Goal: Task Accomplishment & Management: Use online tool/utility

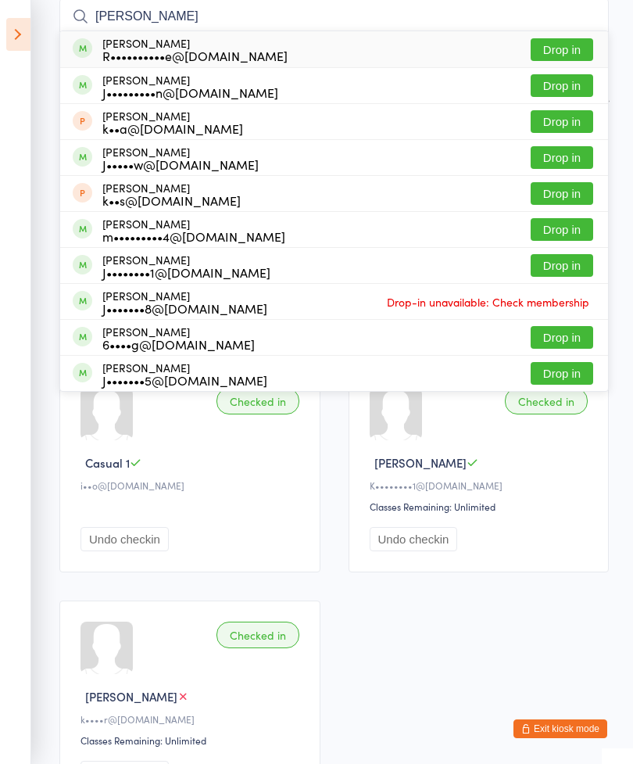
type input "[PERSON_NAME]"
click at [544, 50] on button "Drop in" at bounding box center [562, 49] width 63 height 23
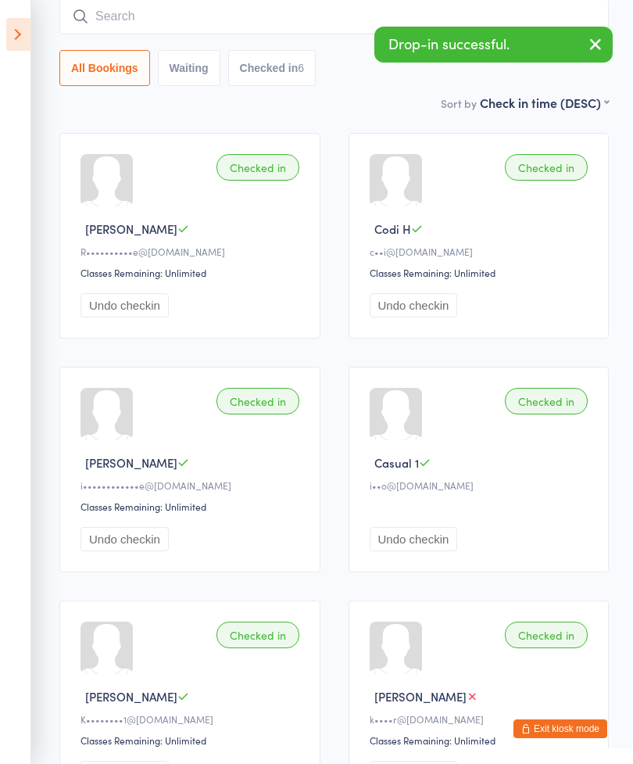
click at [125, 19] on input "search" at bounding box center [333, 16] width 549 height 36
click at [7, 31] on icon at bounding box center [18, 34] width 24 height 33
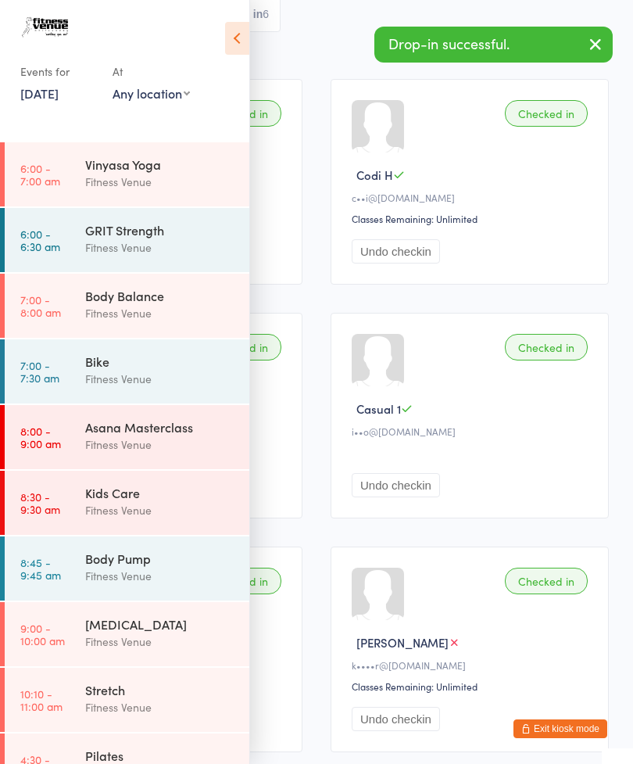
scroll to position [265, 0]
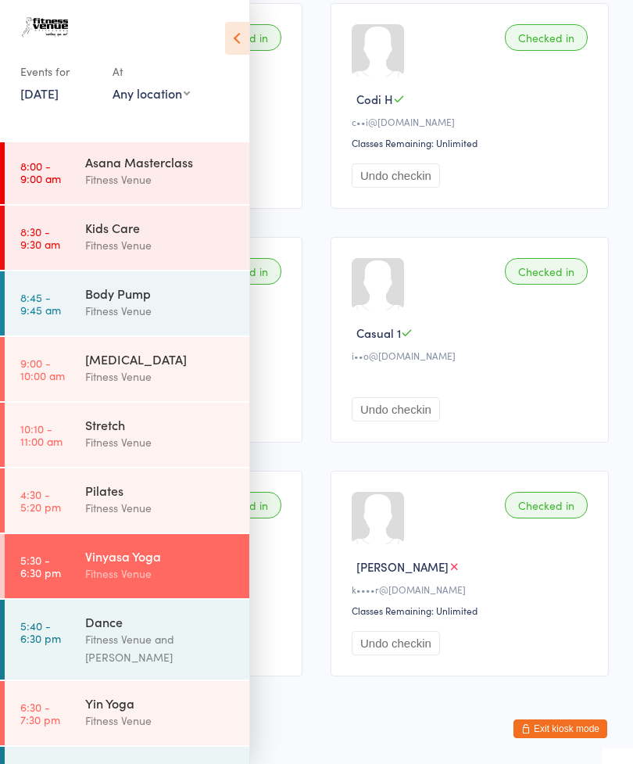
click at [88, 720] on div "Fitness Venue" at bounding box center [160, 720] width 151 height 18
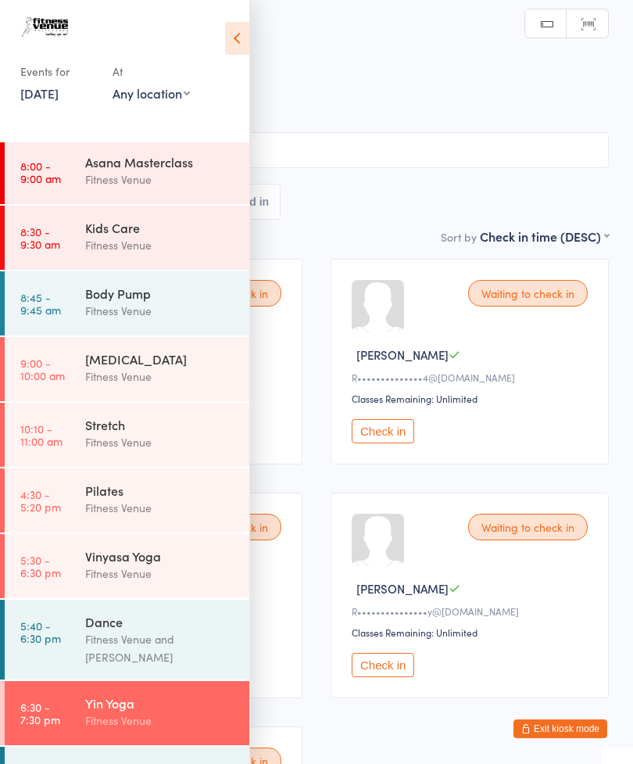
click at [236, 30] on icon at bounding box center [237, 38] width 24 height 33
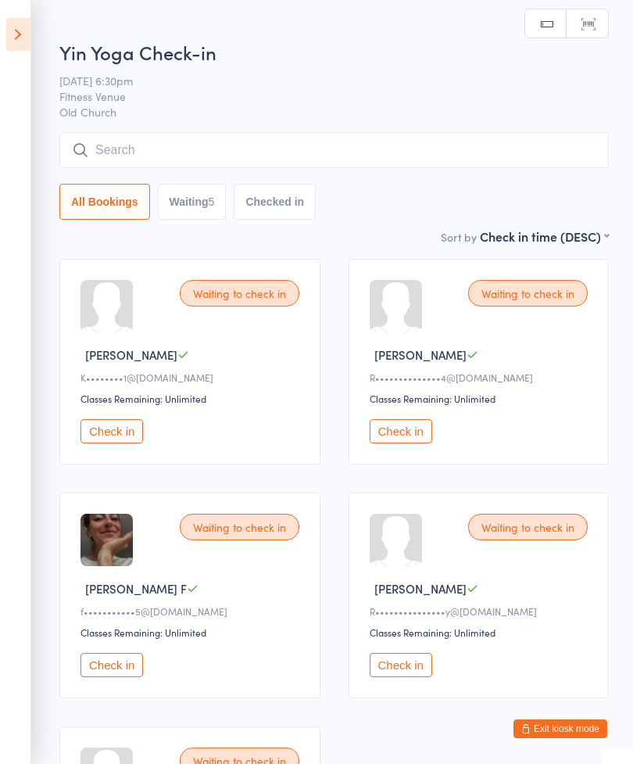
click at [97, 443] on button "Check in" at bounding box center [111, 431] width 63 height 24
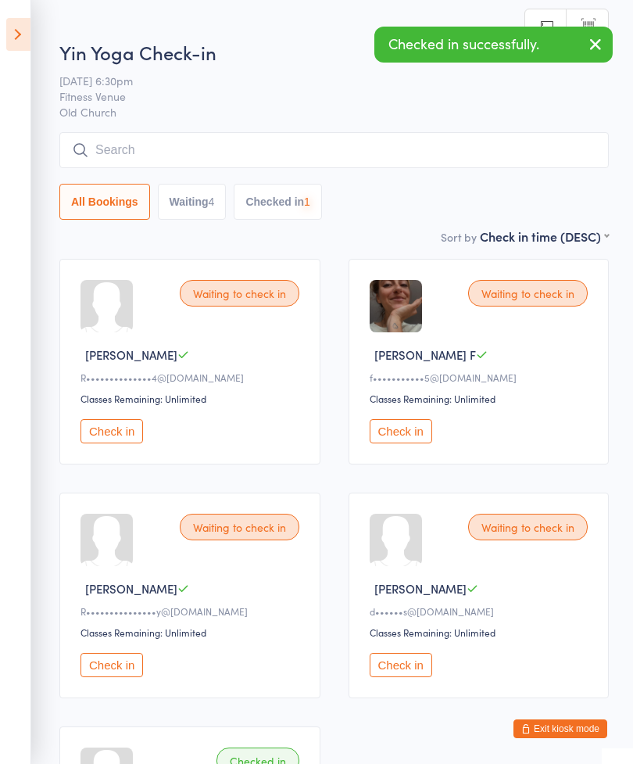
click at [389, 442] on button "Check in" at bounding box center [401, 431] width 63 height 24
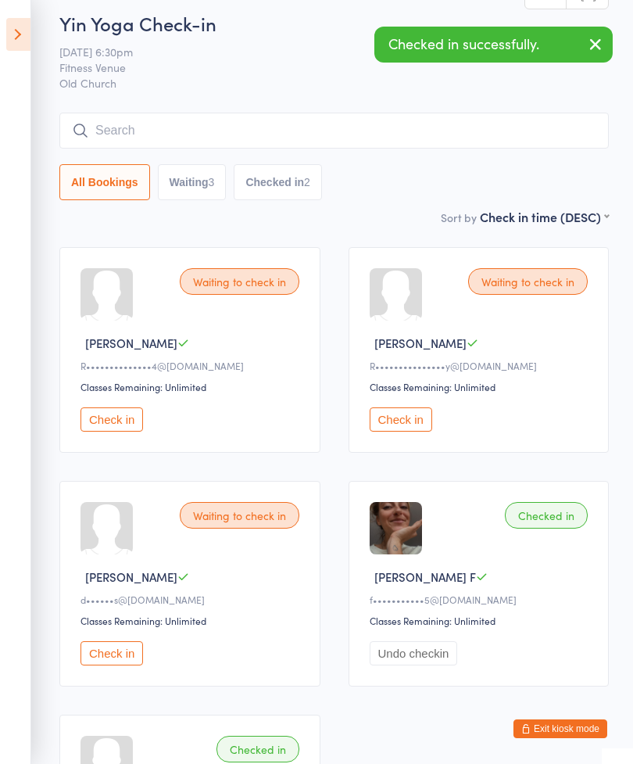
scroll to position [13, 0]
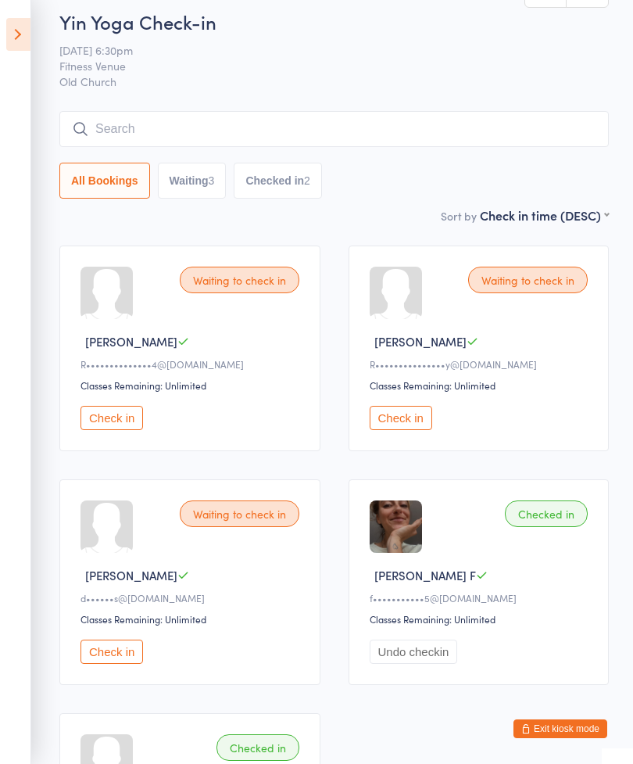
click at [102, 664] on button "Check in" at bounding box center [111, 651] width 63 height 24
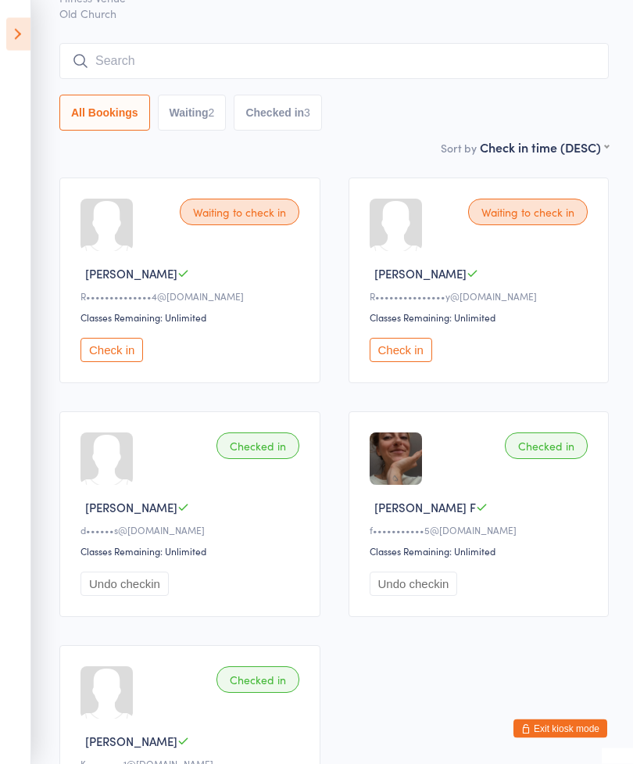
scroll to position [59, 0]
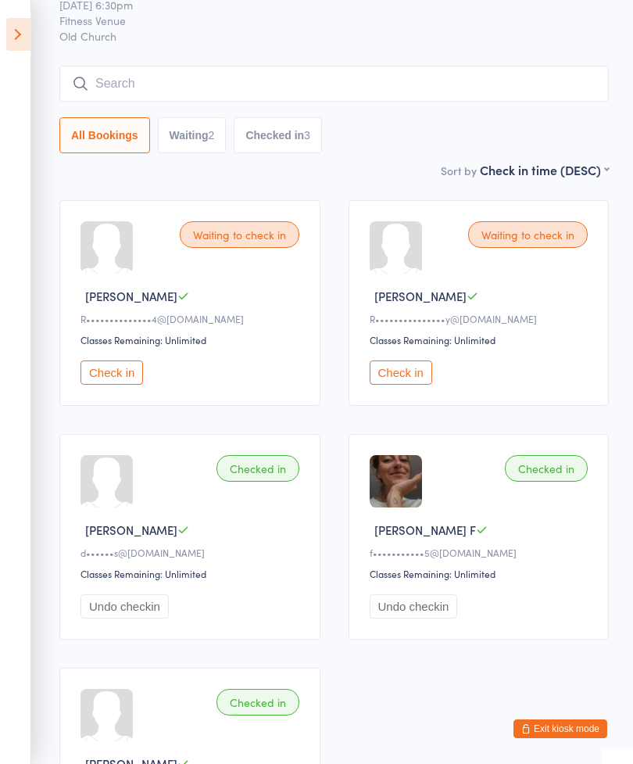
click at [104, 385] on button "Check in" at bounding box center [111, 372] width 63 height 24
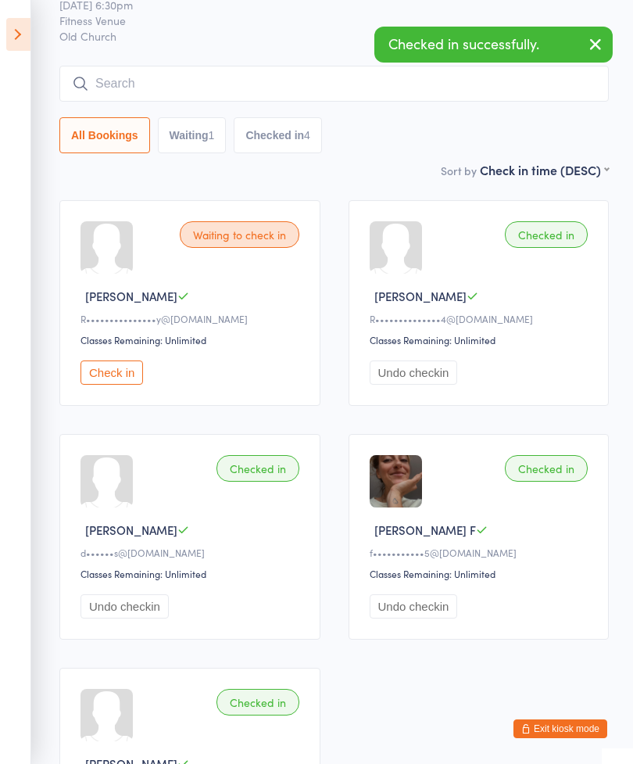
click at [99, 371] on button "Check in" at bounding box center [111, 372] width 63 height 24
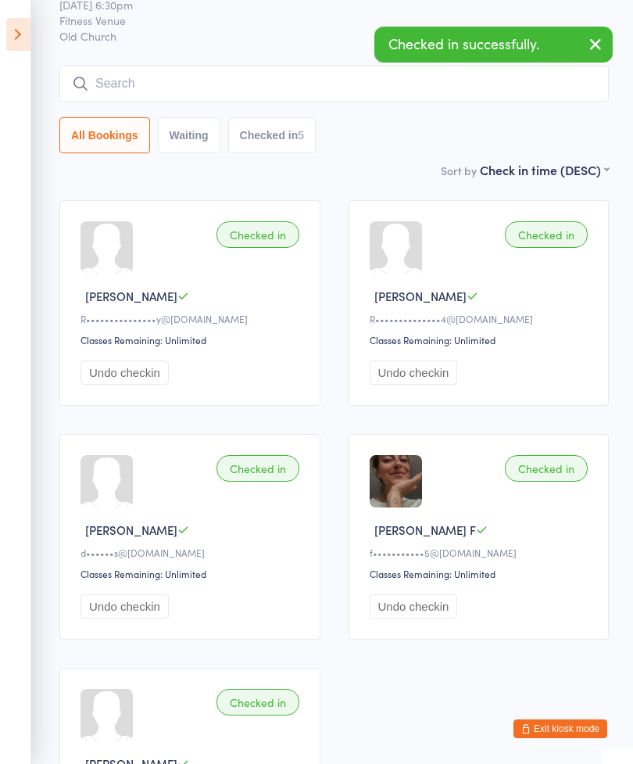
click at [120, 91] on input "search" at bounding box center [333, 84] width 549 height 36
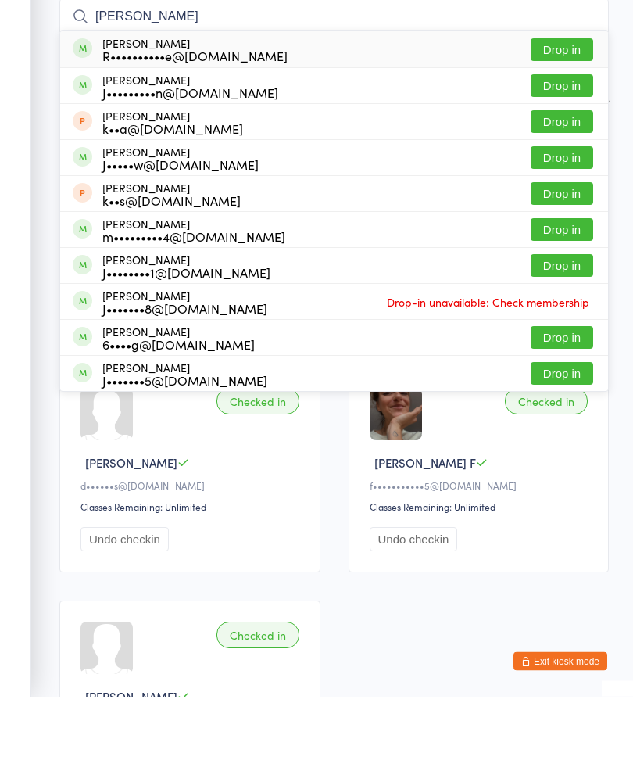
type input "[PERSON_NAME]"
click at [553, 106] on button "Drop in" at bounding box center [562, 117] width 63 height 23
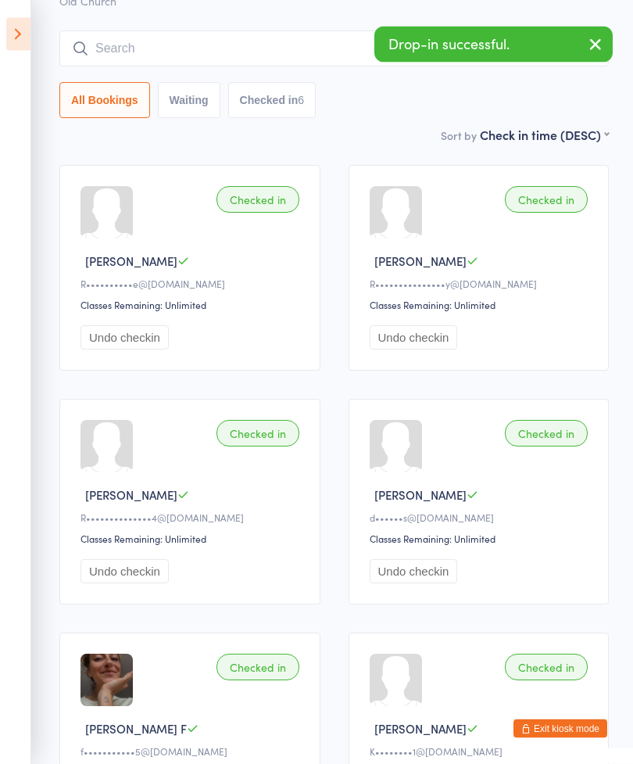
scroll to position [59, 0]
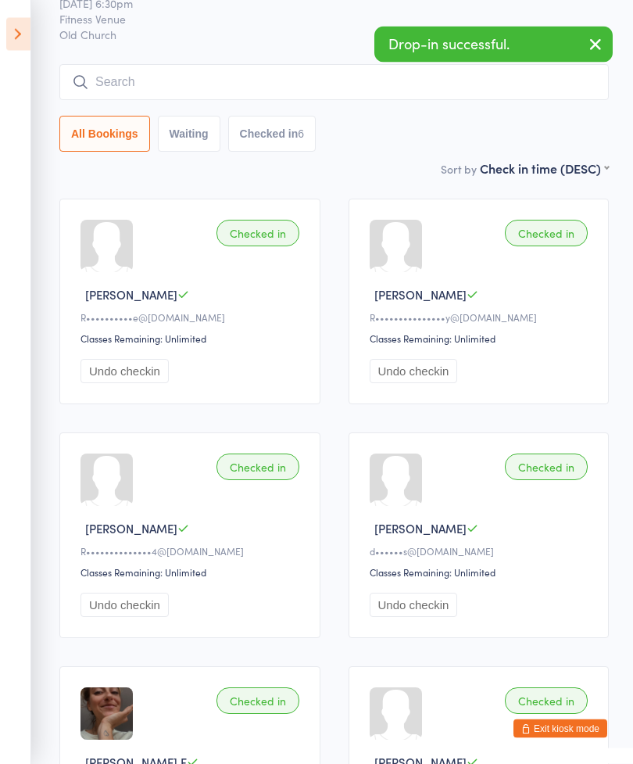
click at [113, 78] on input "search" at bounding box center [333, 83] width 549 height 36
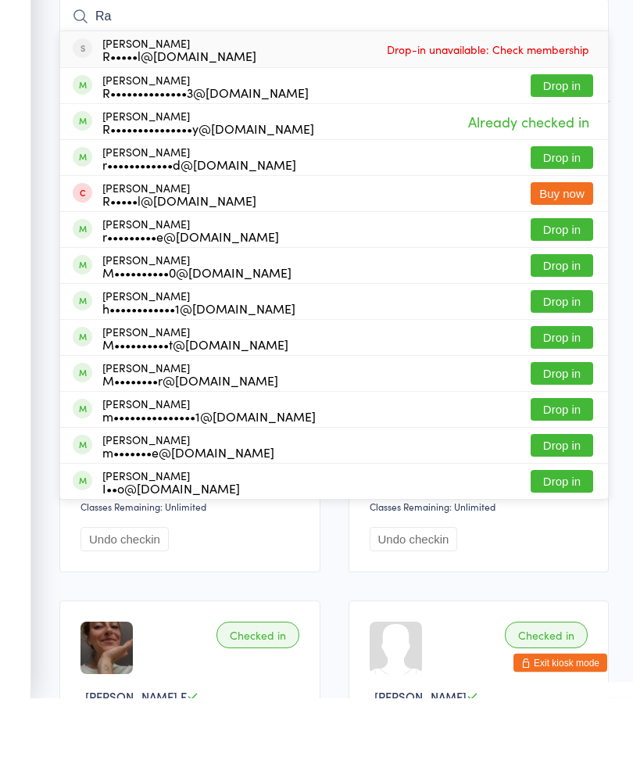
type input "R"
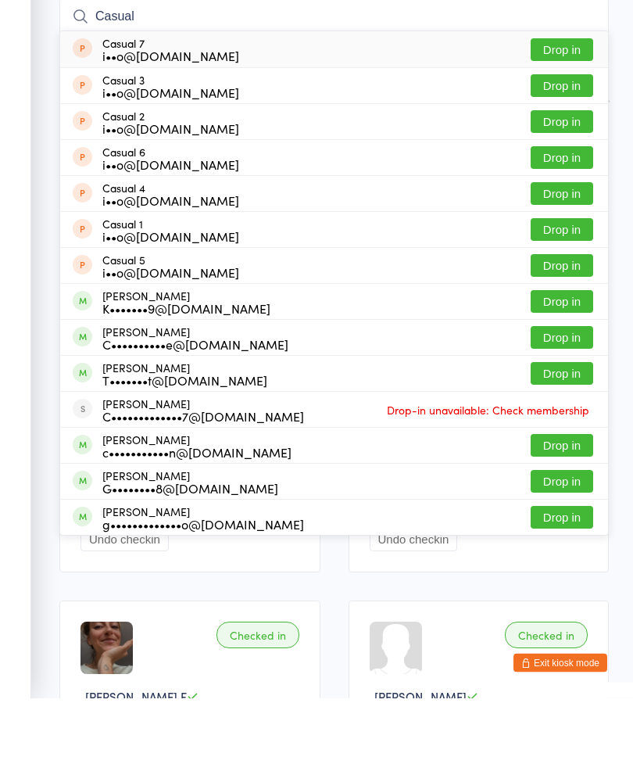
type input "Casual"
click at [550, 284] on button "Drop in" at bounding box center [562, 295] width 63 height 23
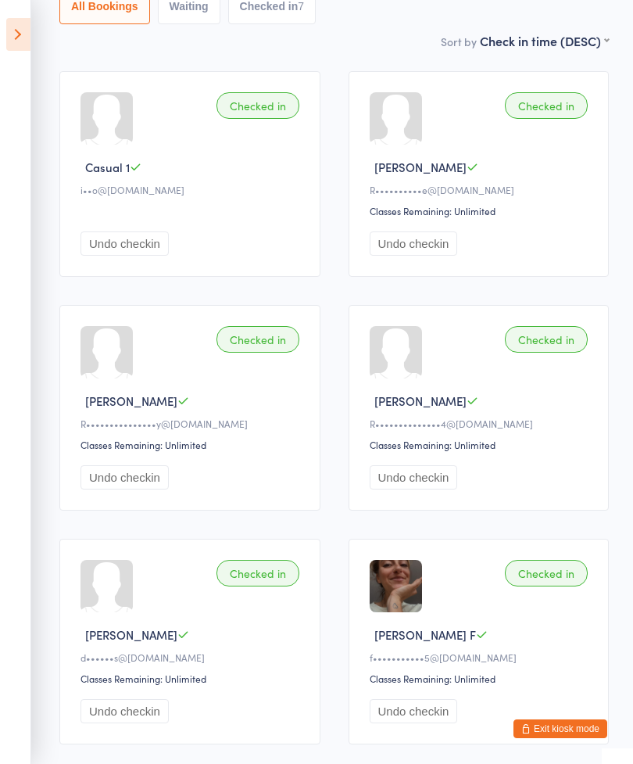
scroll to position [0, 0]
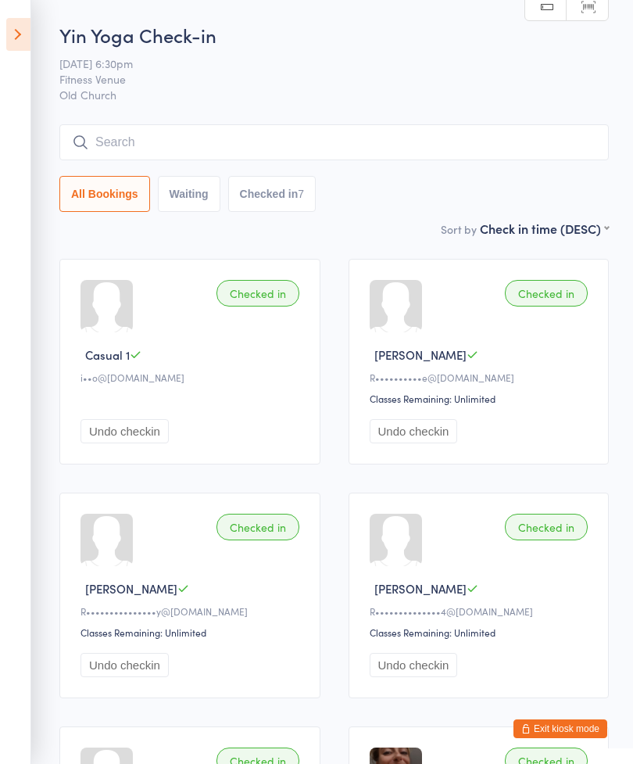
click at [119, 144] on input "search" at bounding box center [333, 142] width 549 height 36
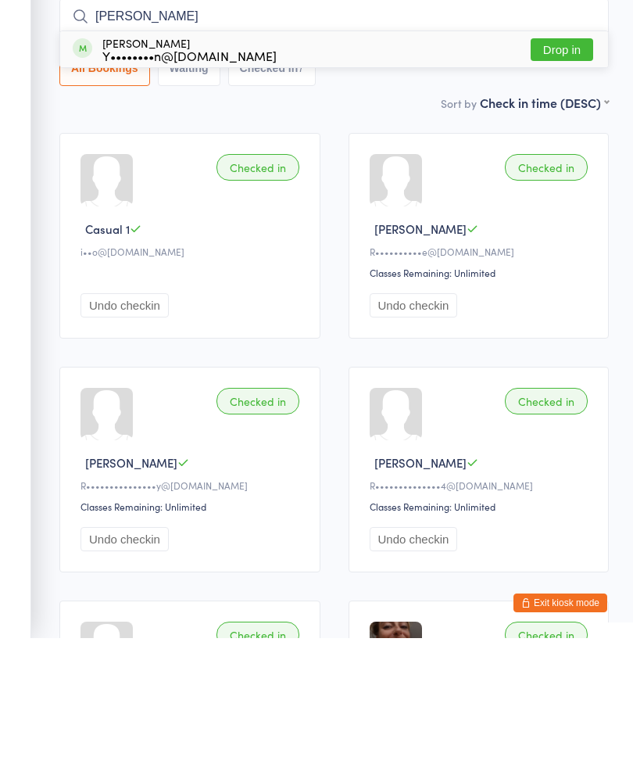
type input "[PERSON_NAME]"
click at [566, 164] on button "Drop in" at bounding box center [562, 175] width 63 height 23
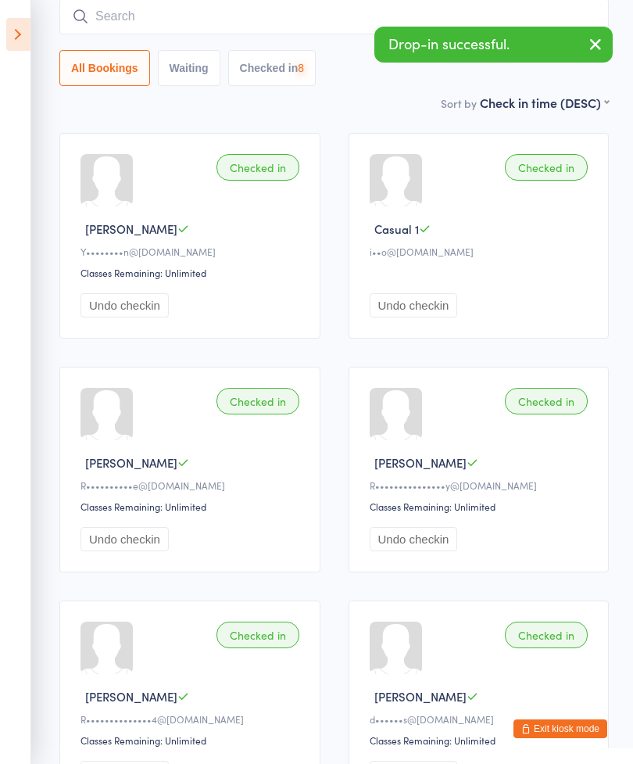
click at [123, 18] on input "search" at bounding box center [333, 16] width 549 height 36
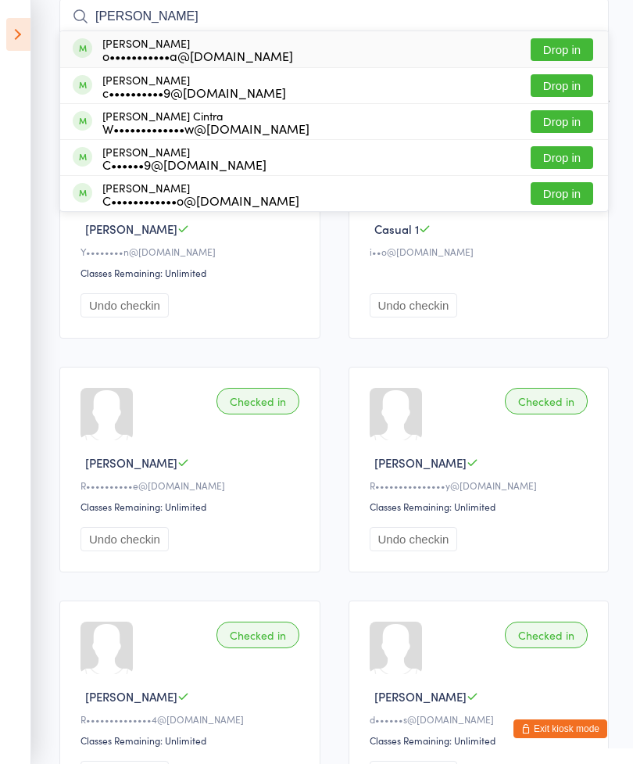
type input "[PERSON_NAME]"
click at [556, 50] on button "Drop in" at bounding box center [562, 49] width 63 height 23
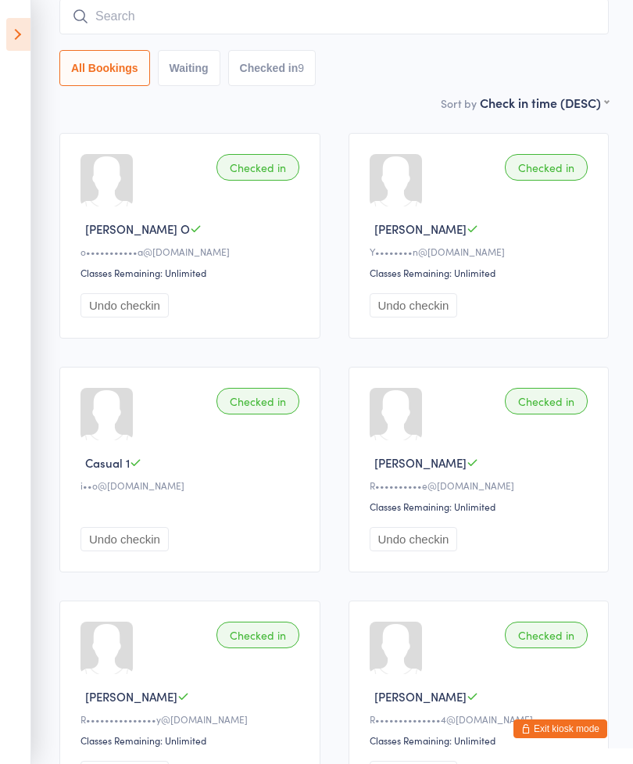
click at [129, 19] on input "search" at bounding box center [333, 16] width 549 height 36
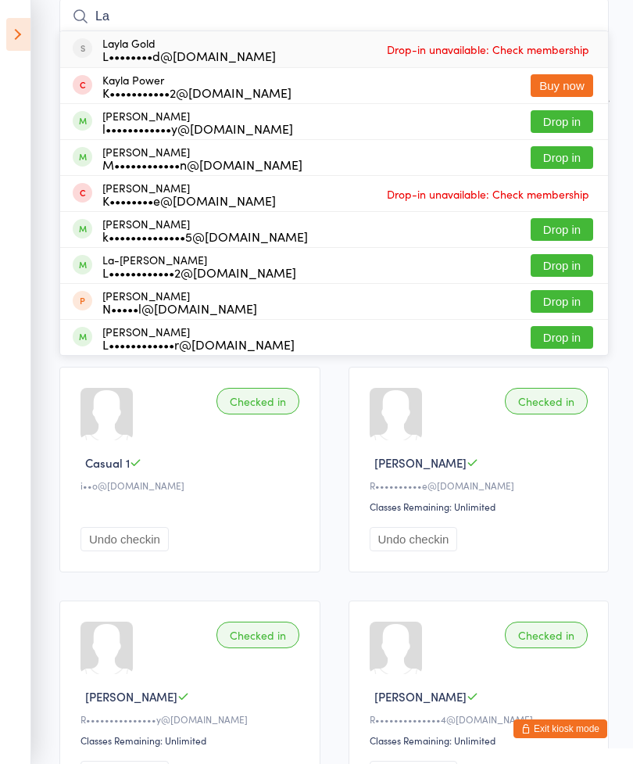
type input "L"
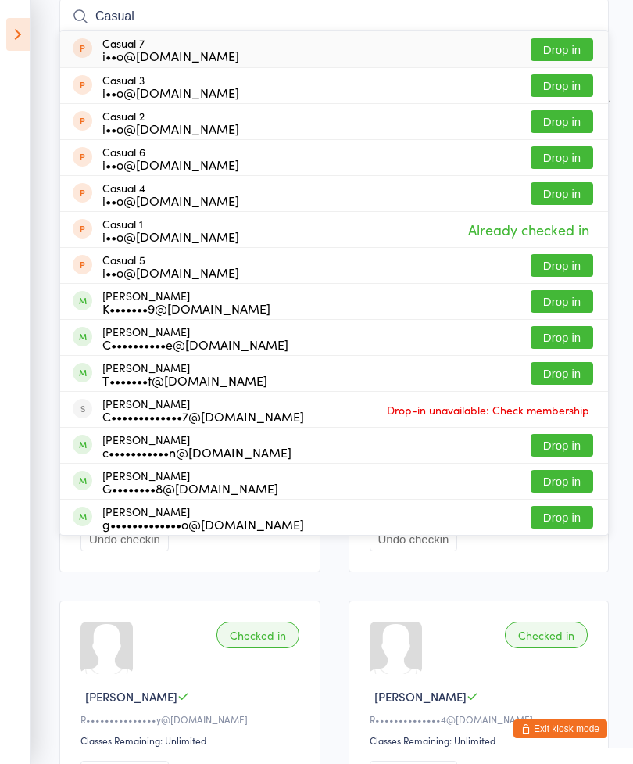
type input "Casual"
click at [553, 122] on button "Drop in" at bounding box center [562, 121] width 63 height 23
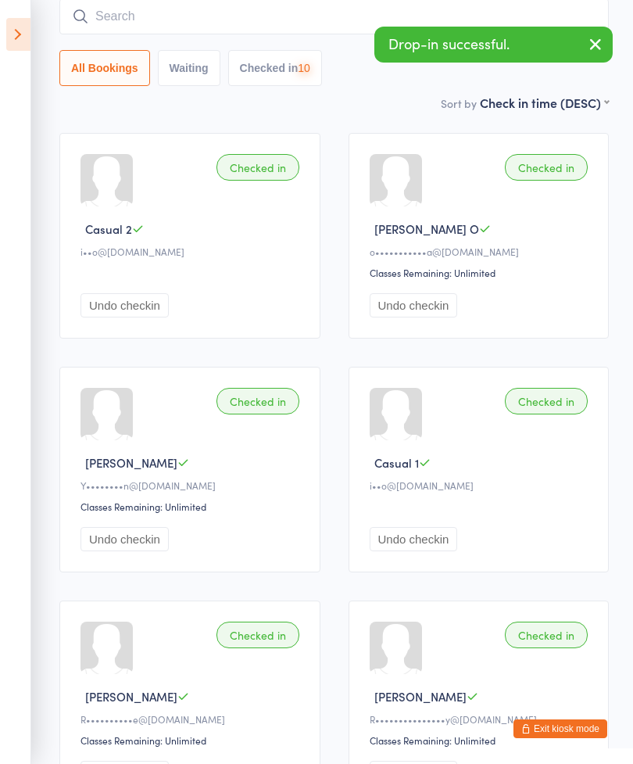
click at [120, 15] on input "search" at bounding box center [333, 16] width 549 height 36
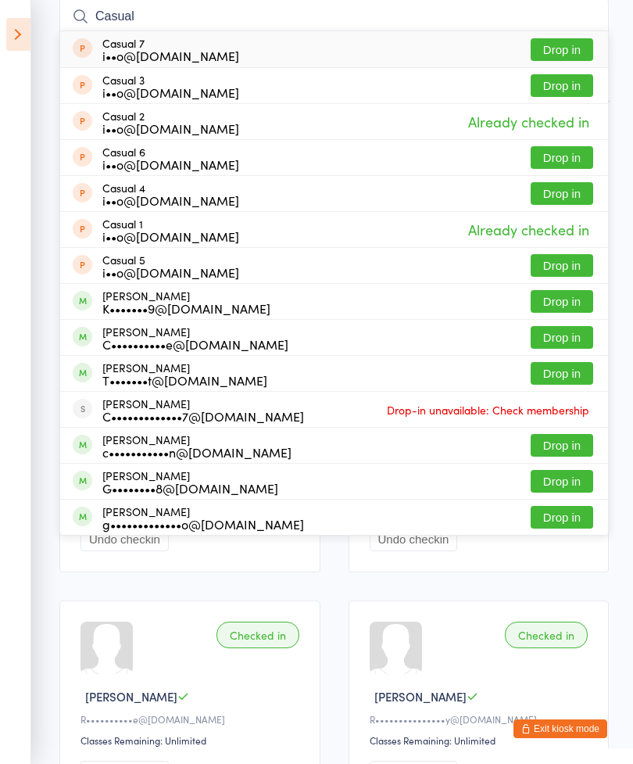
type input "Casual"
click at [553, 91] on button "Drop in" at bounding box center [562, 85] width 63 height 23
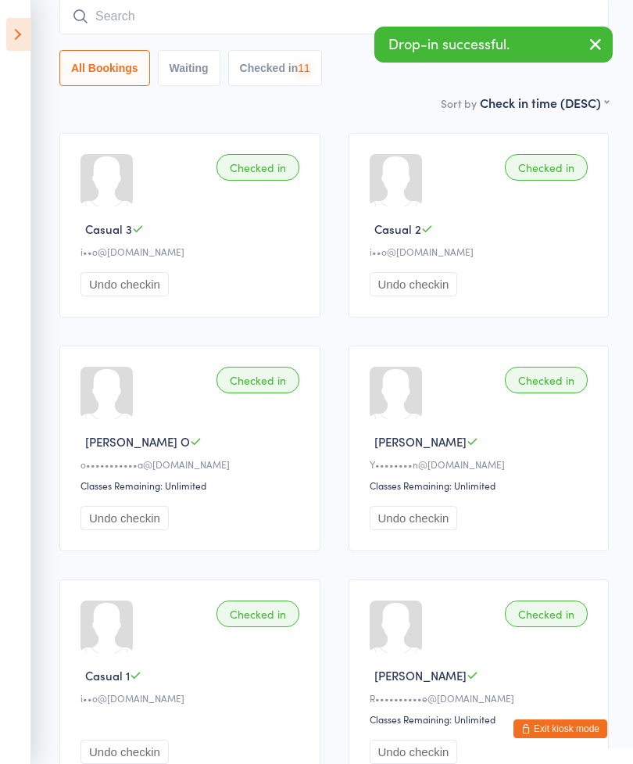
click at [120, 10] on input "search" at bounding box center [333, 16] width 549 height 36
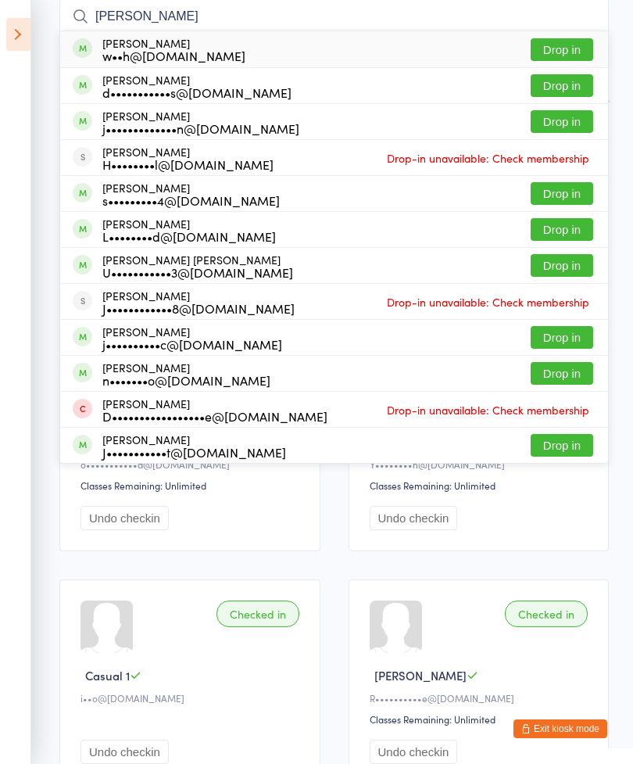
type input "[PERSON_NAME]"
click at [556, 50] on button "Drop in" at bounding box center [562, 49] width 63 height 23
